Goal: Task Accomplishment & Management: Complete application form

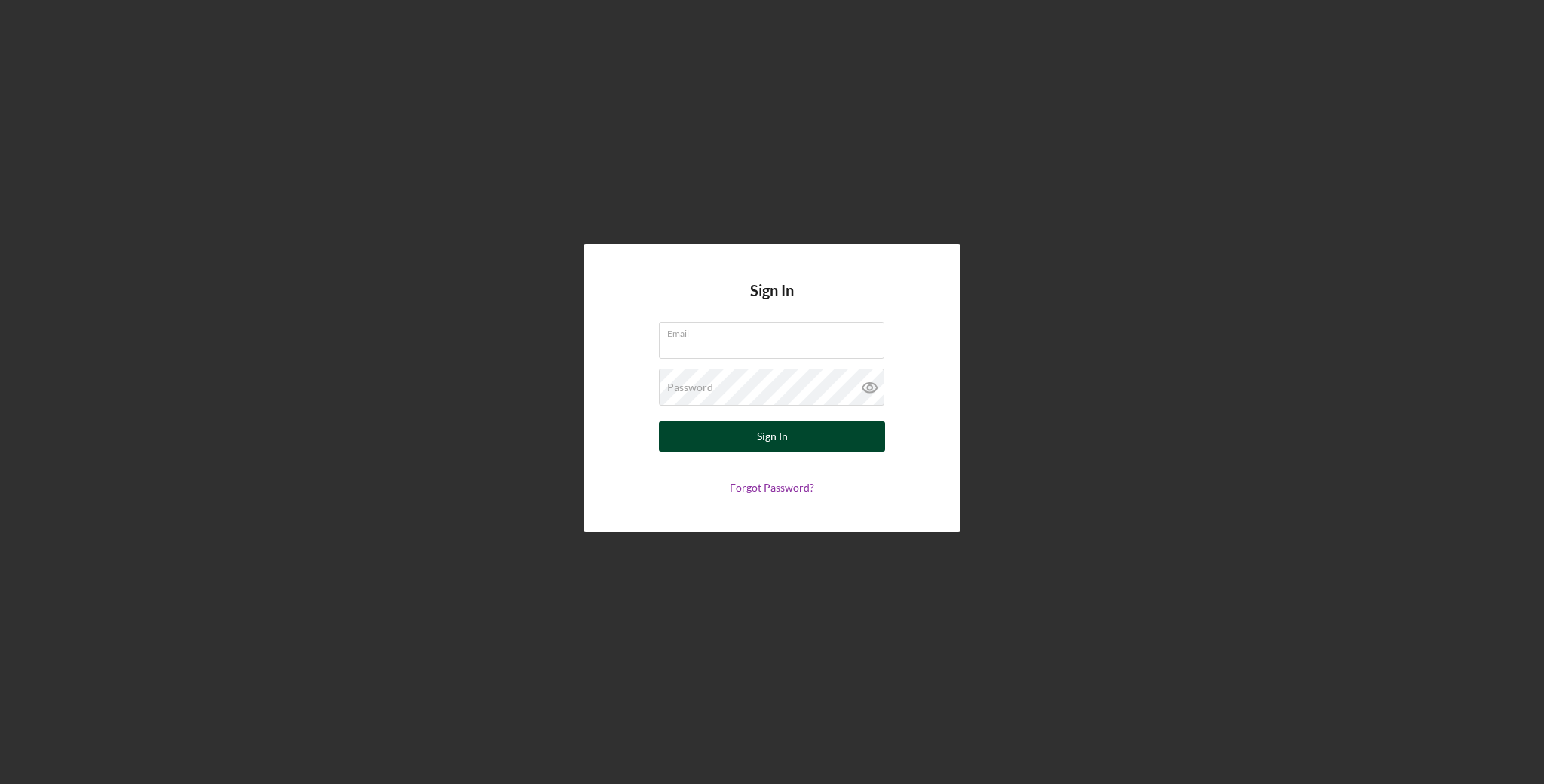
type input "[EMAIL_ADDRESS][DOMAIN_NAME]"
click at [847, 429] on button "Sign In" at bounding box center [772, 436] width 226 height 30
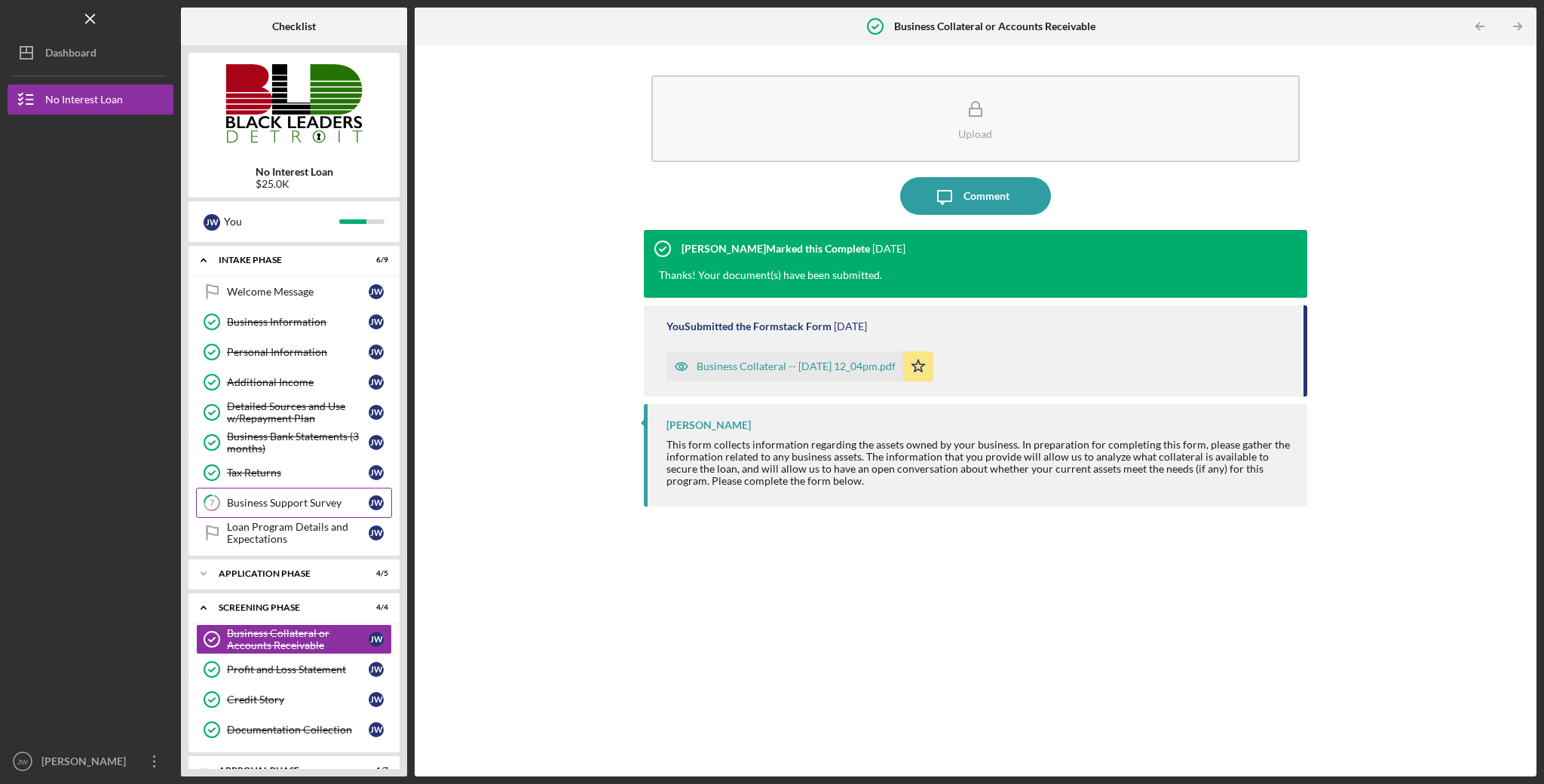
scroll to position [25, 0]
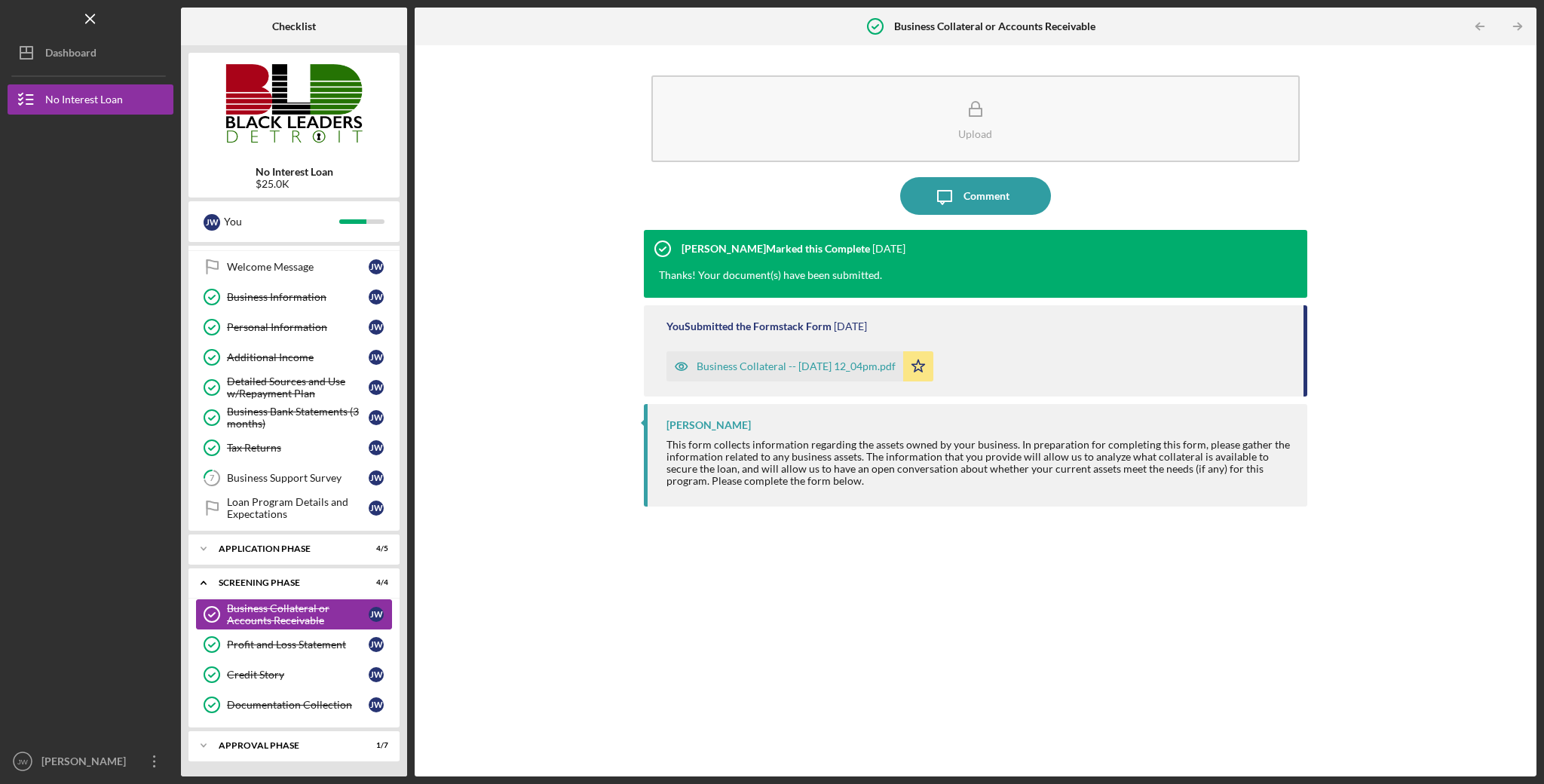
click at [313, 616] on div "Business Collateral or Accounts Receivable" at bounding box center [298, 614] width 142 height 25
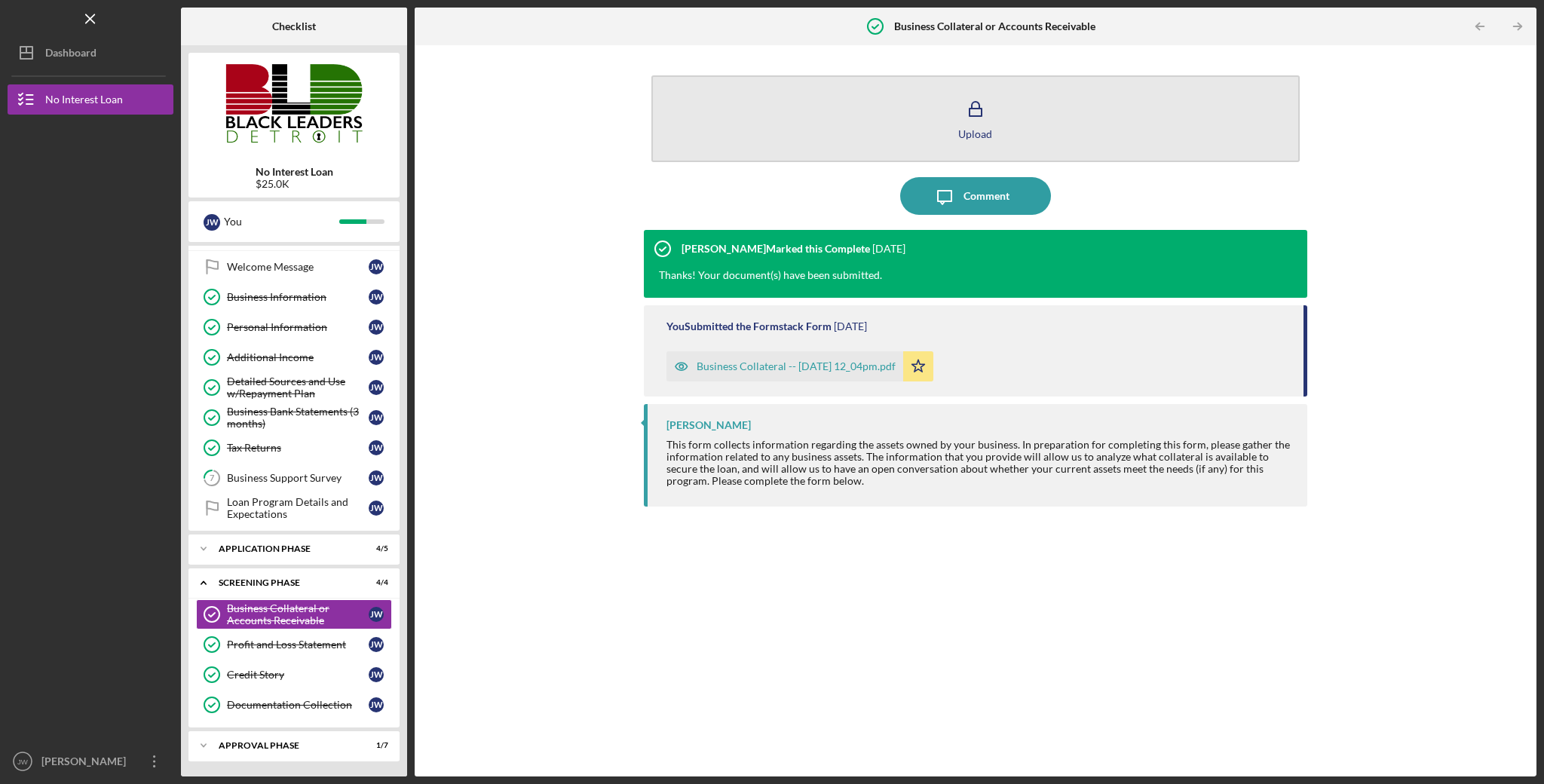
click at [932, 122] on button "Upload" at bounding box center [976, 119] width 650 height 86
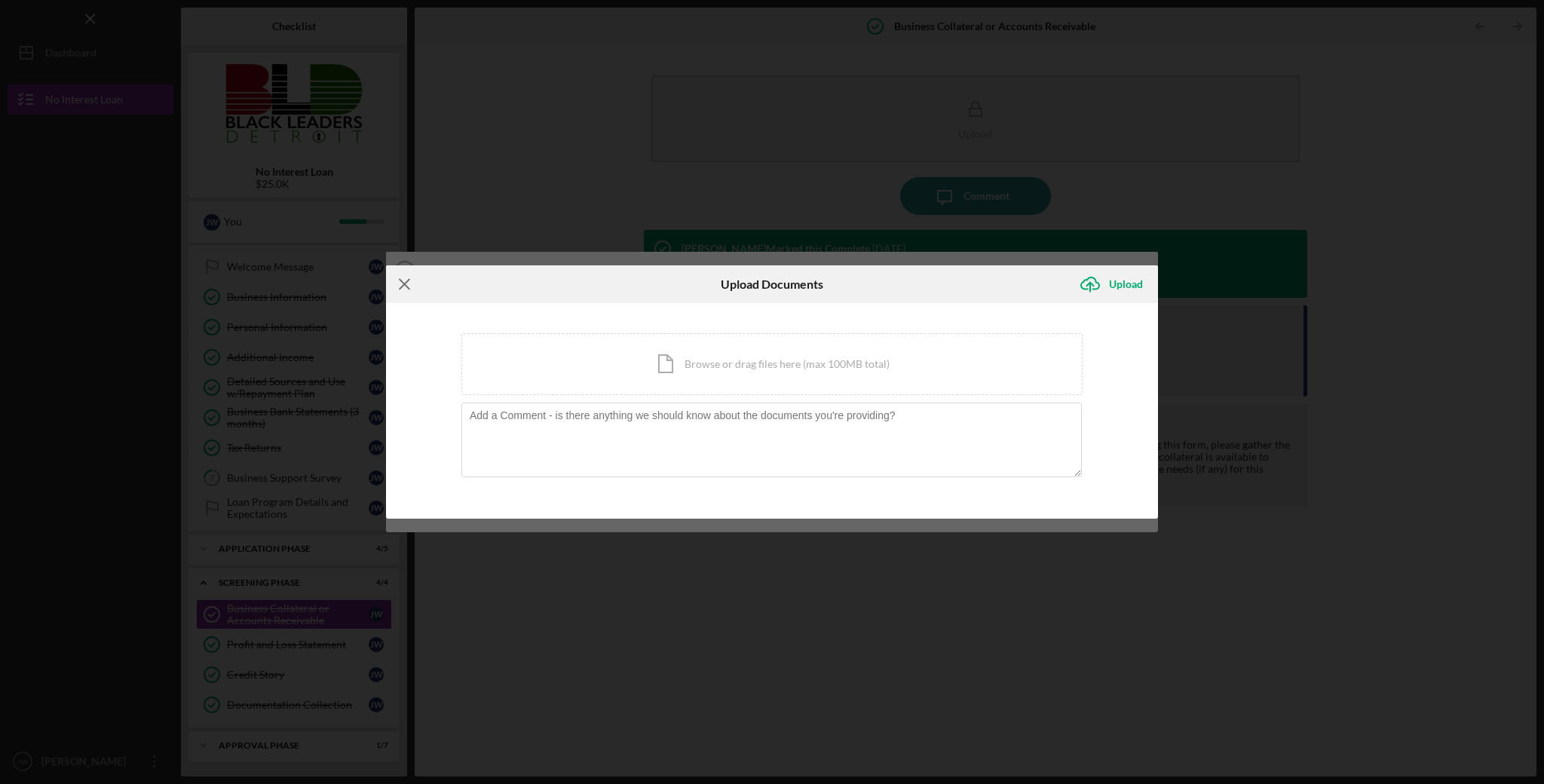
click at [422, 280] on icon "Icon/Menu Close" at bounding box center [405, 284] width 37 height 37
